Goal: Register for event/course

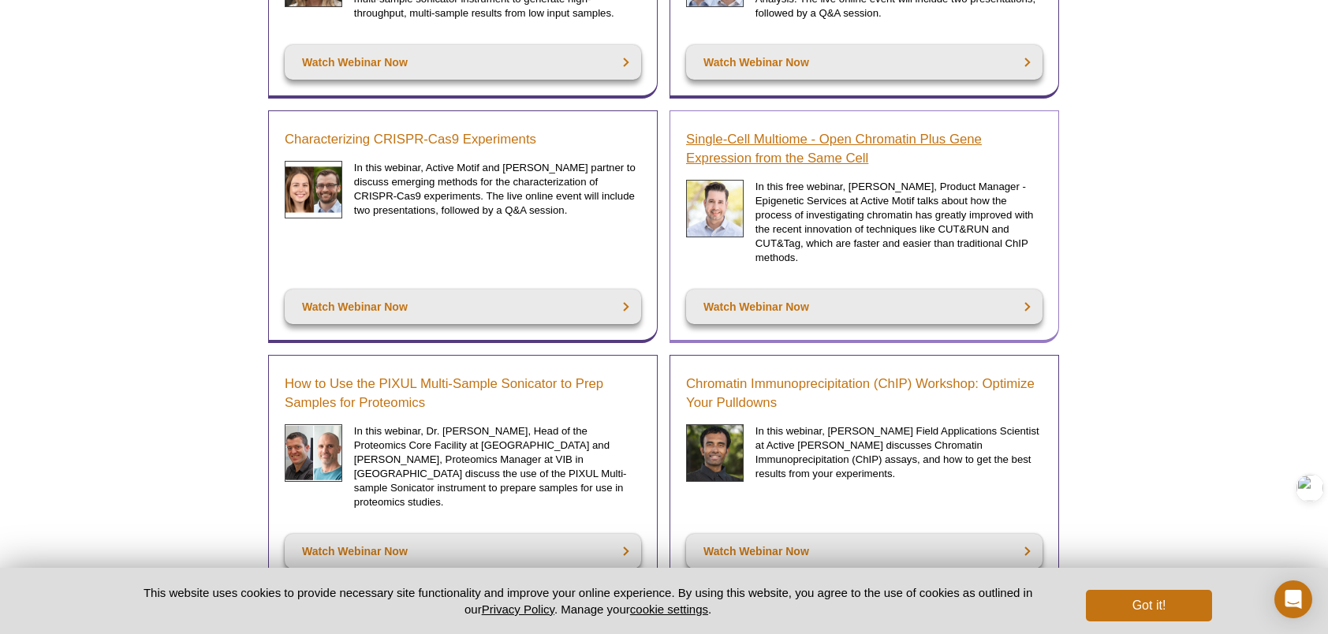
scroll to position [410, 0]
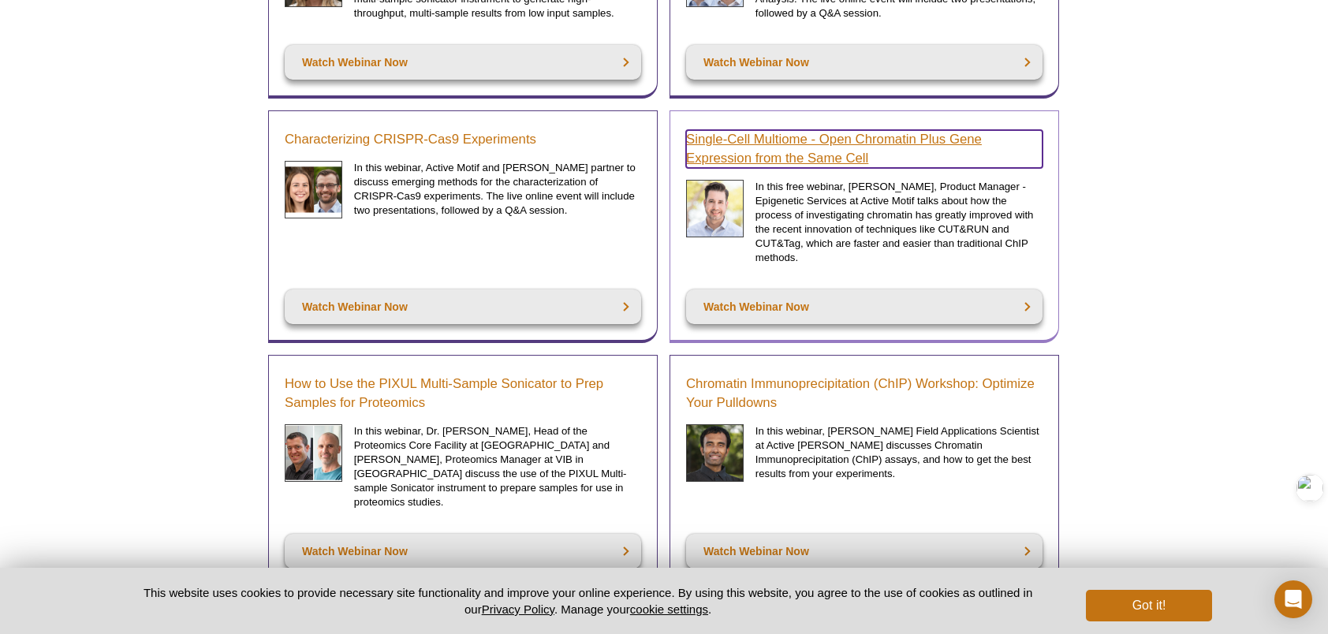
click at [919, 147] on link "Single-Cell Multiome - Open Chromatin Plus Gene Expression from the Same Cell" at bounding box center [864, 149] width 356 height 38
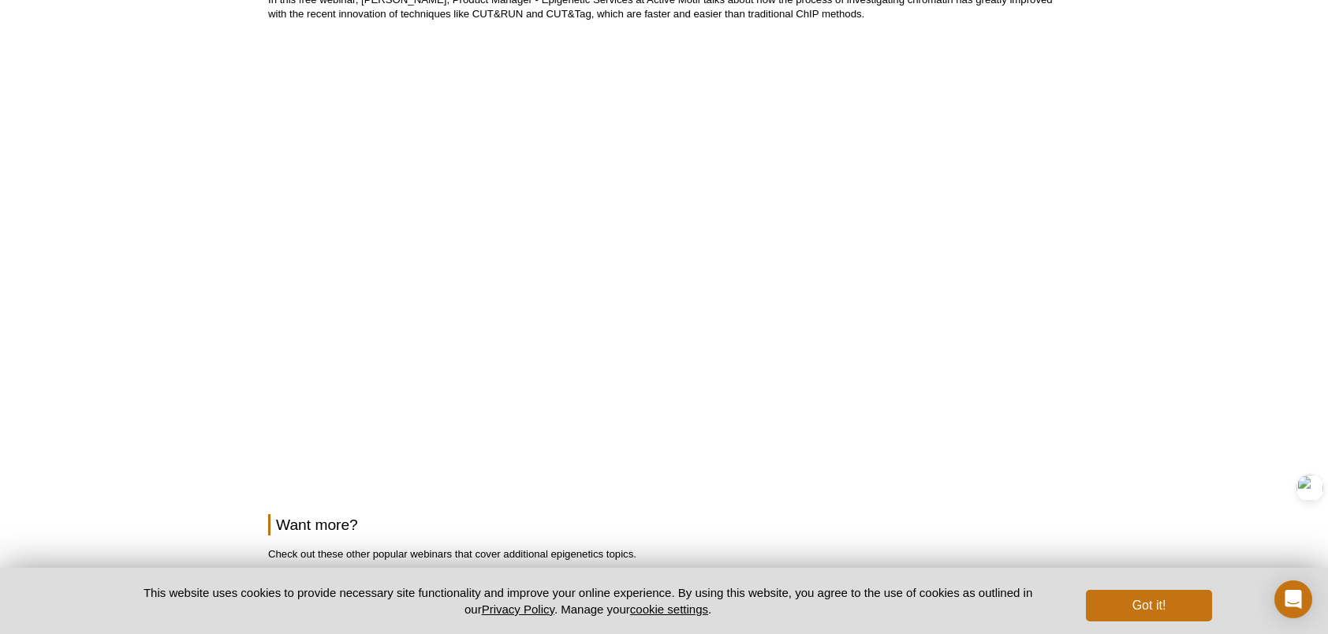
scroll to position [158, 0]
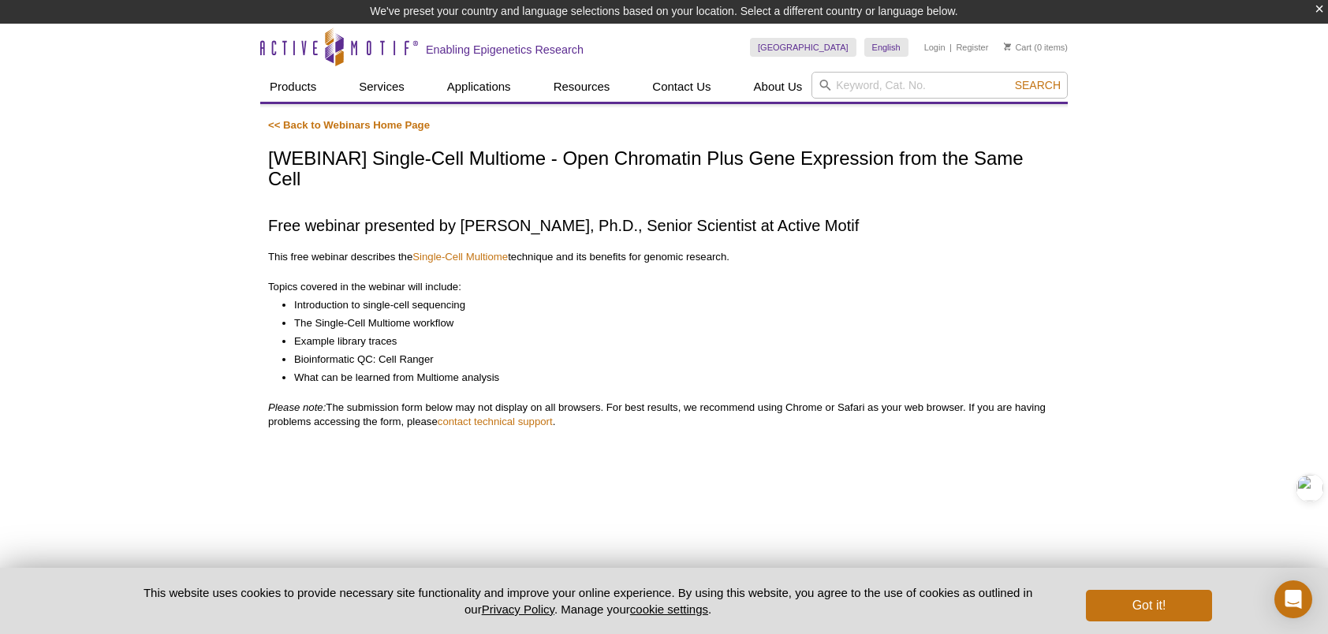
scroll to position [392, 0]
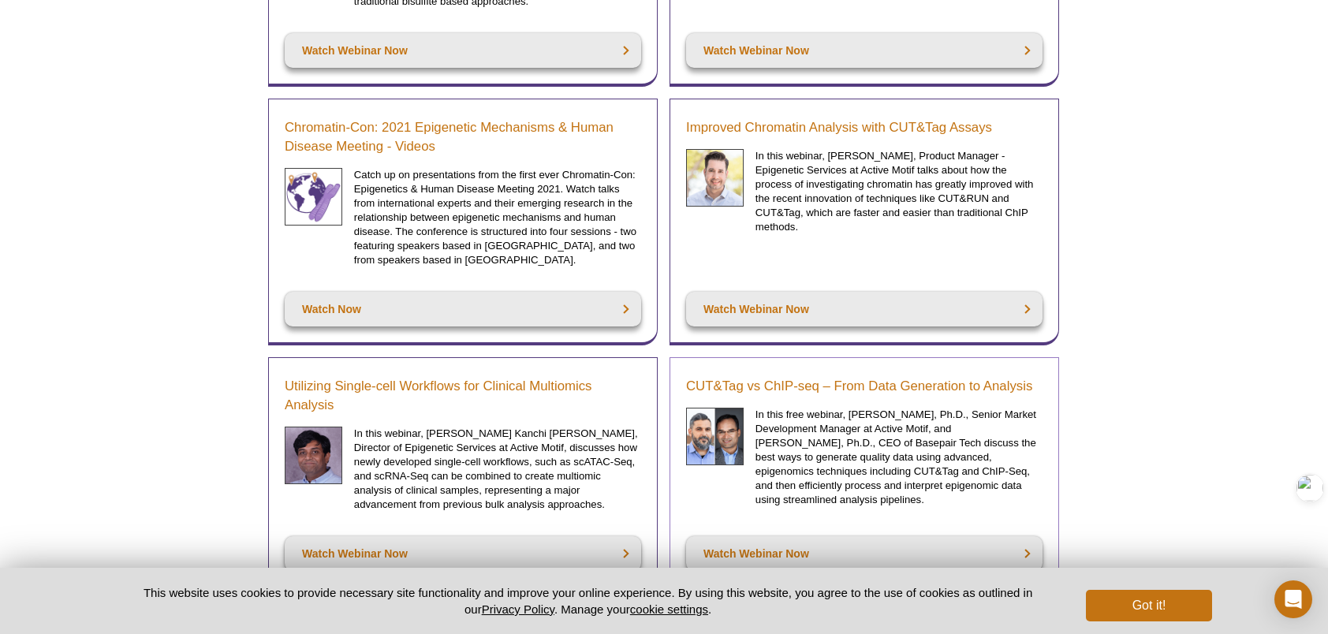
scroll to position [2318, 0]
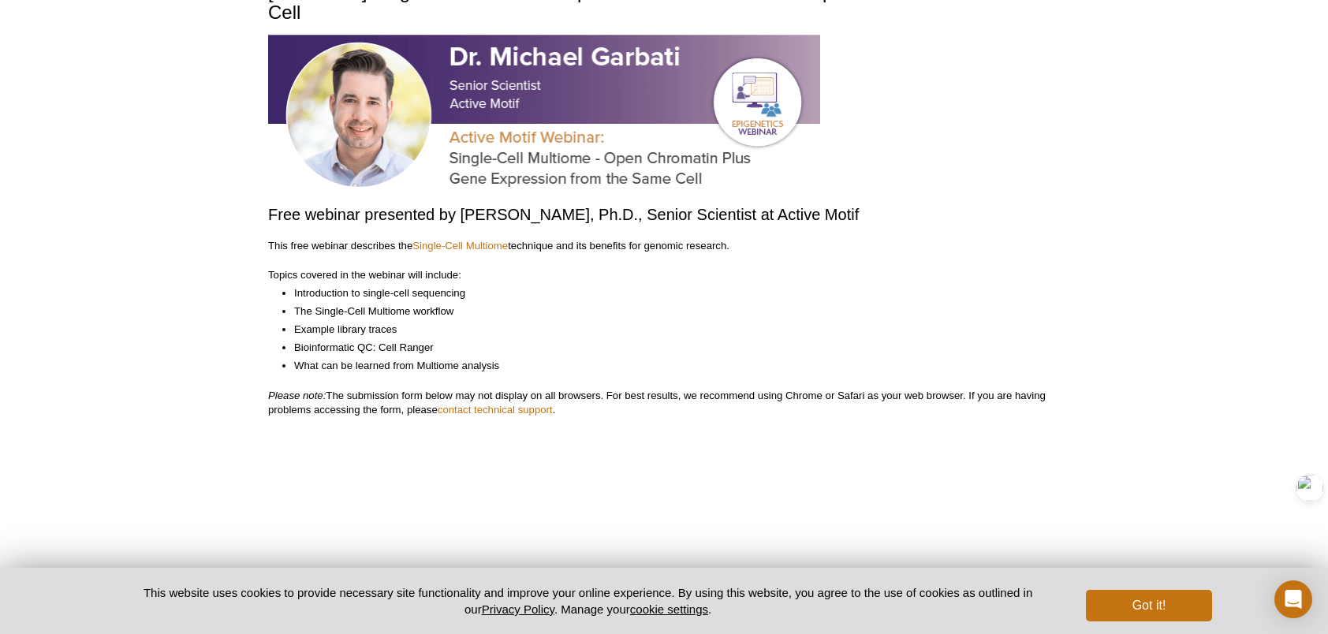
scroll to position [79, 0]
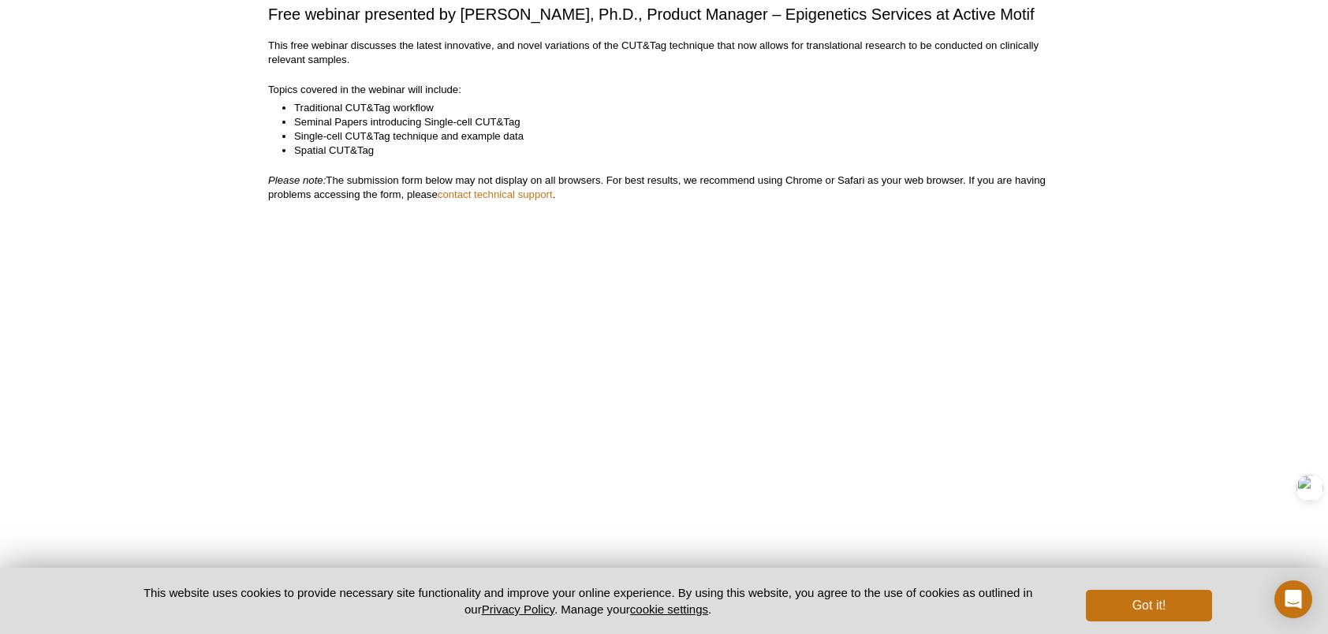
scroll to position [315, 0]
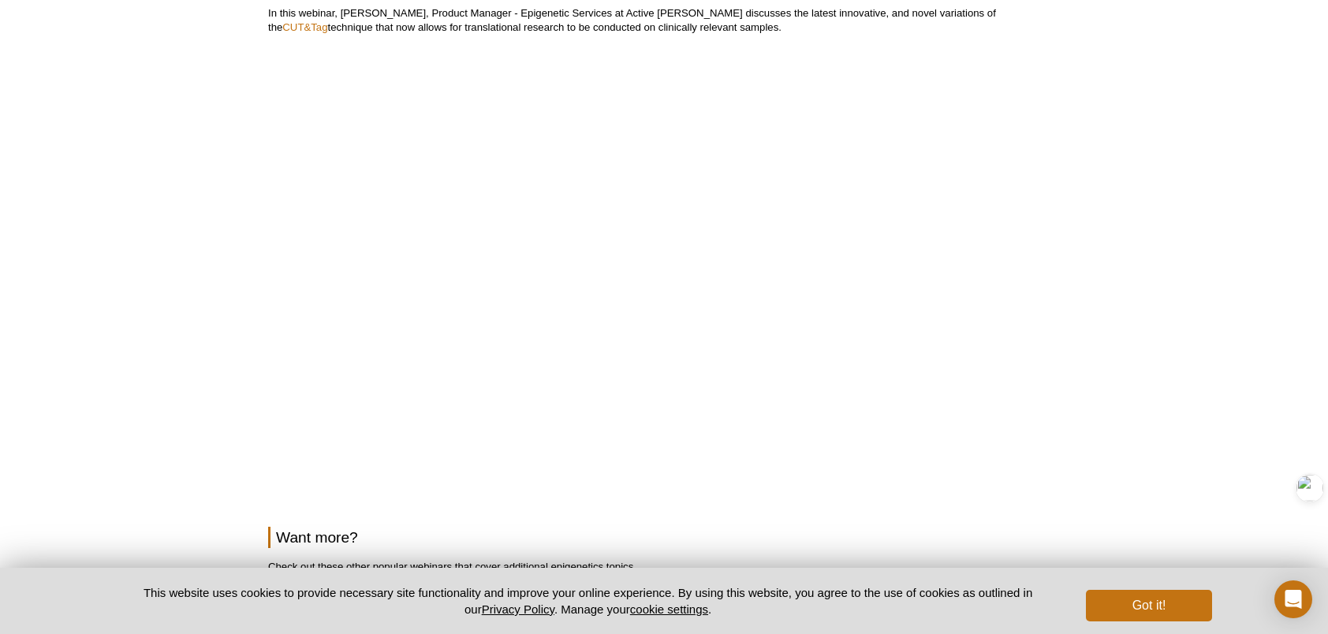
scroll to position [158, 0]
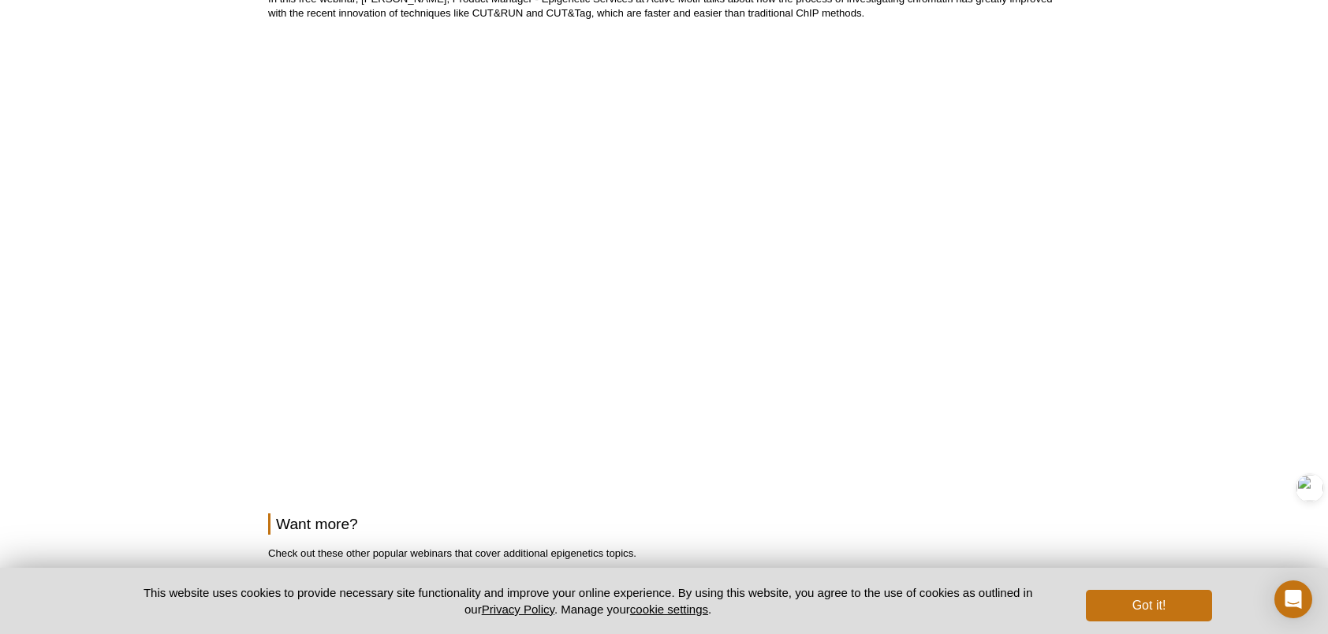
scroll to position [158, 0]
